Goal: Navigation & Orientation: Find specific page/section

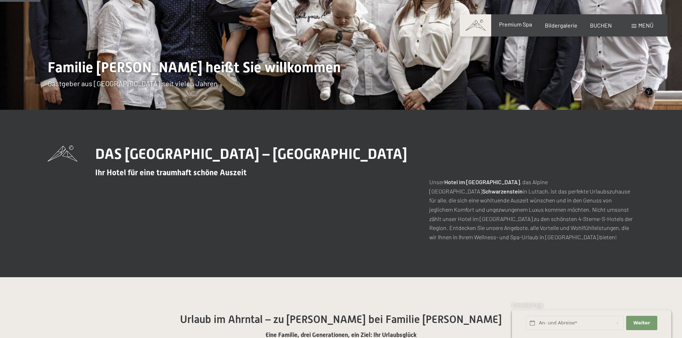
scroll to position [143, 0]
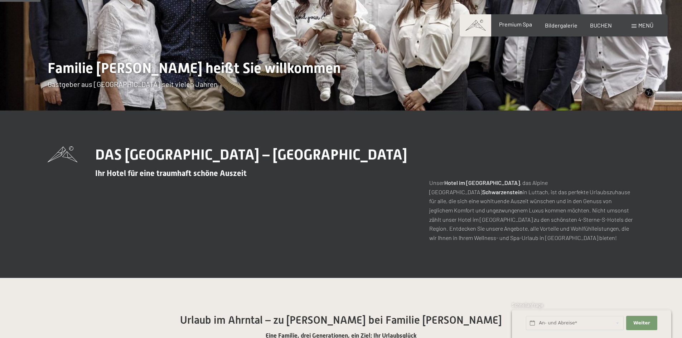
click at [522, 26] on span "Premium Spa" at bounding box center [515, 24] width 33 height 7
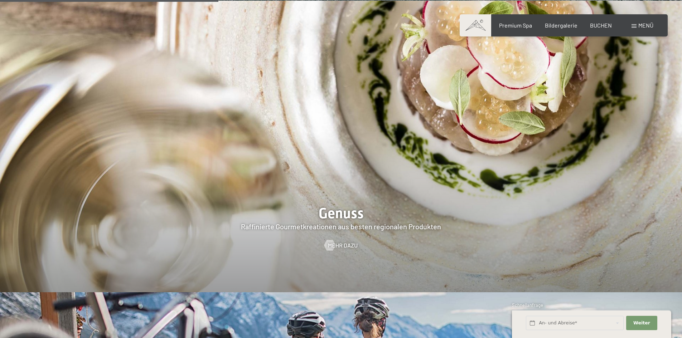
scroll to position [1288, 0]
